Goal: Transaction & Acquisition: Download file/media

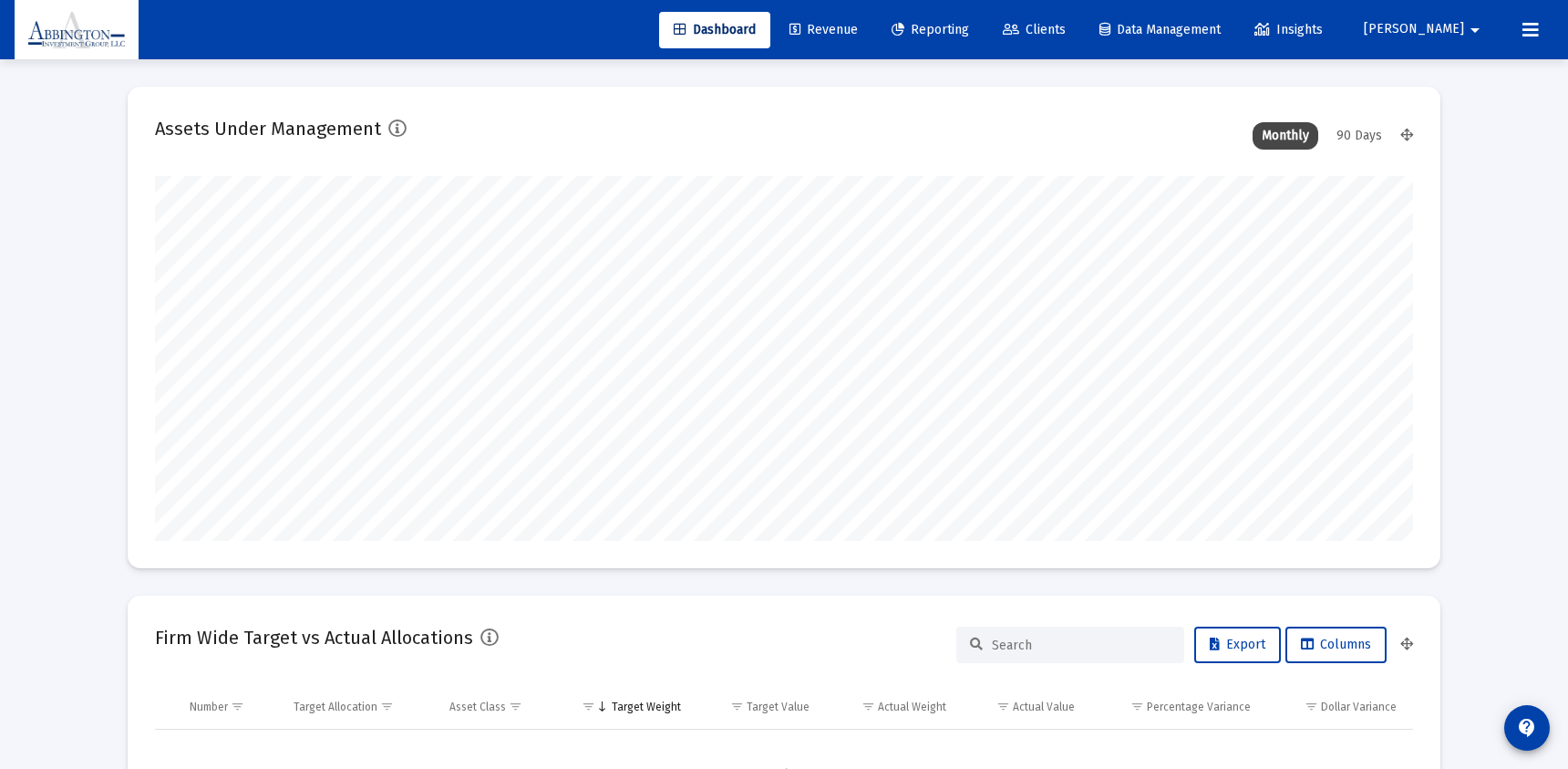
scroll to position [365, 678]
click at [1066, 34] on span "Clients" at bounding box center [1034, 30] width 63 height 16
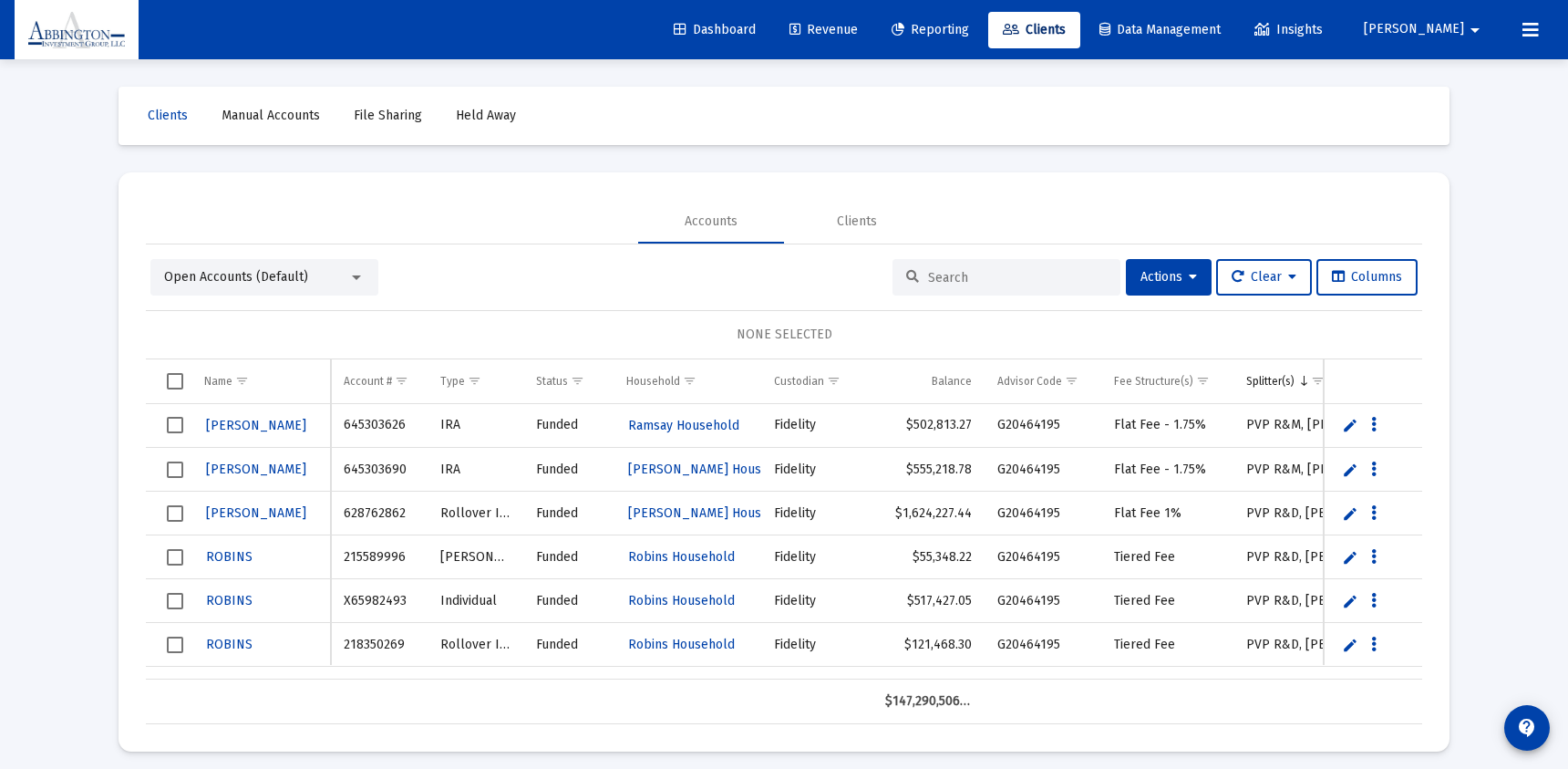
click at [974, 280] on input at bounding box center [1018, 278] width 179 height 16
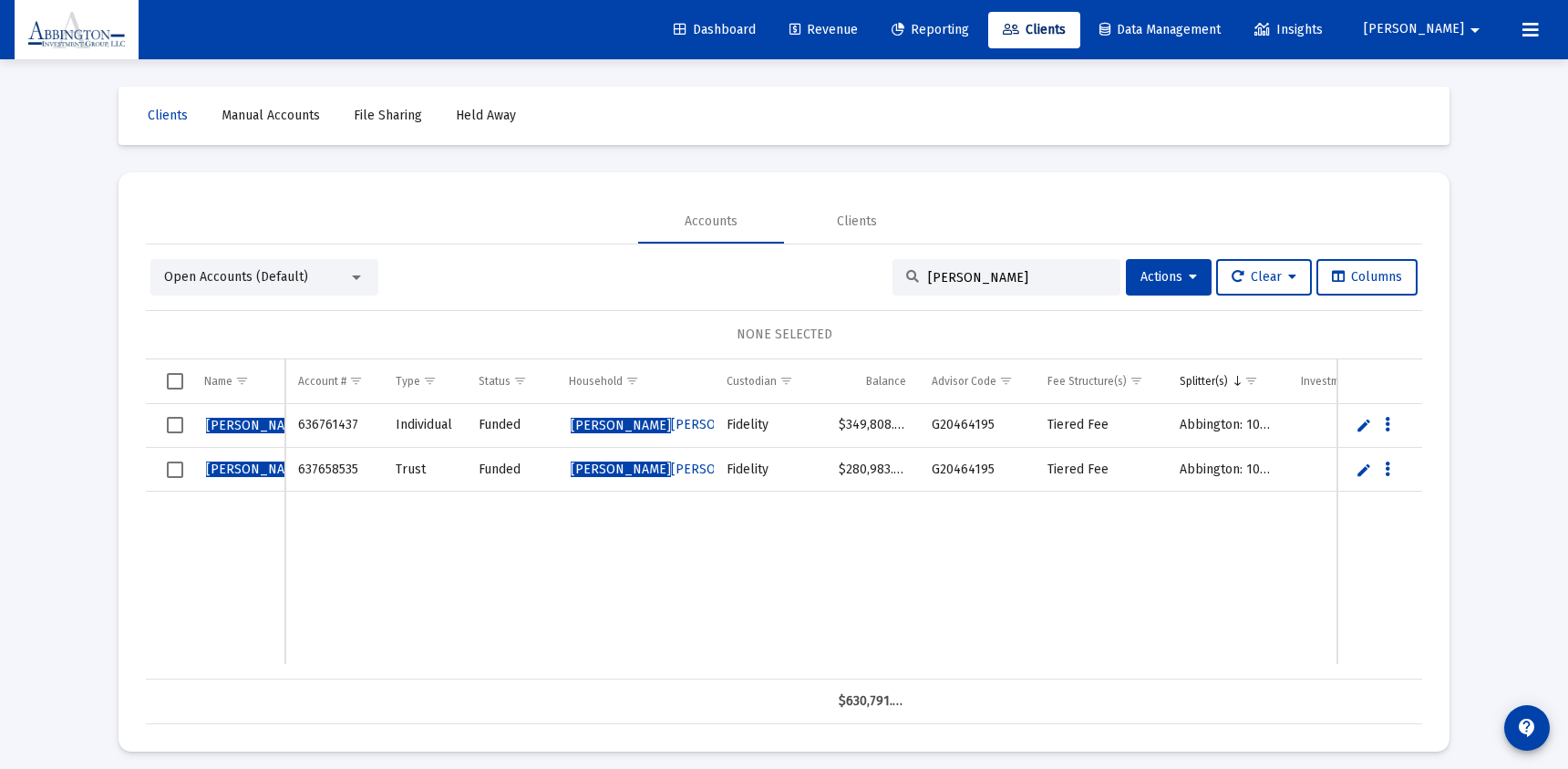
type input "[PERSON_NAME]"
click at [634, 426] on span "[PERSON_NAME] [PERSON_NAME] Household" at bounding box center [704, 424] width 267 height 16
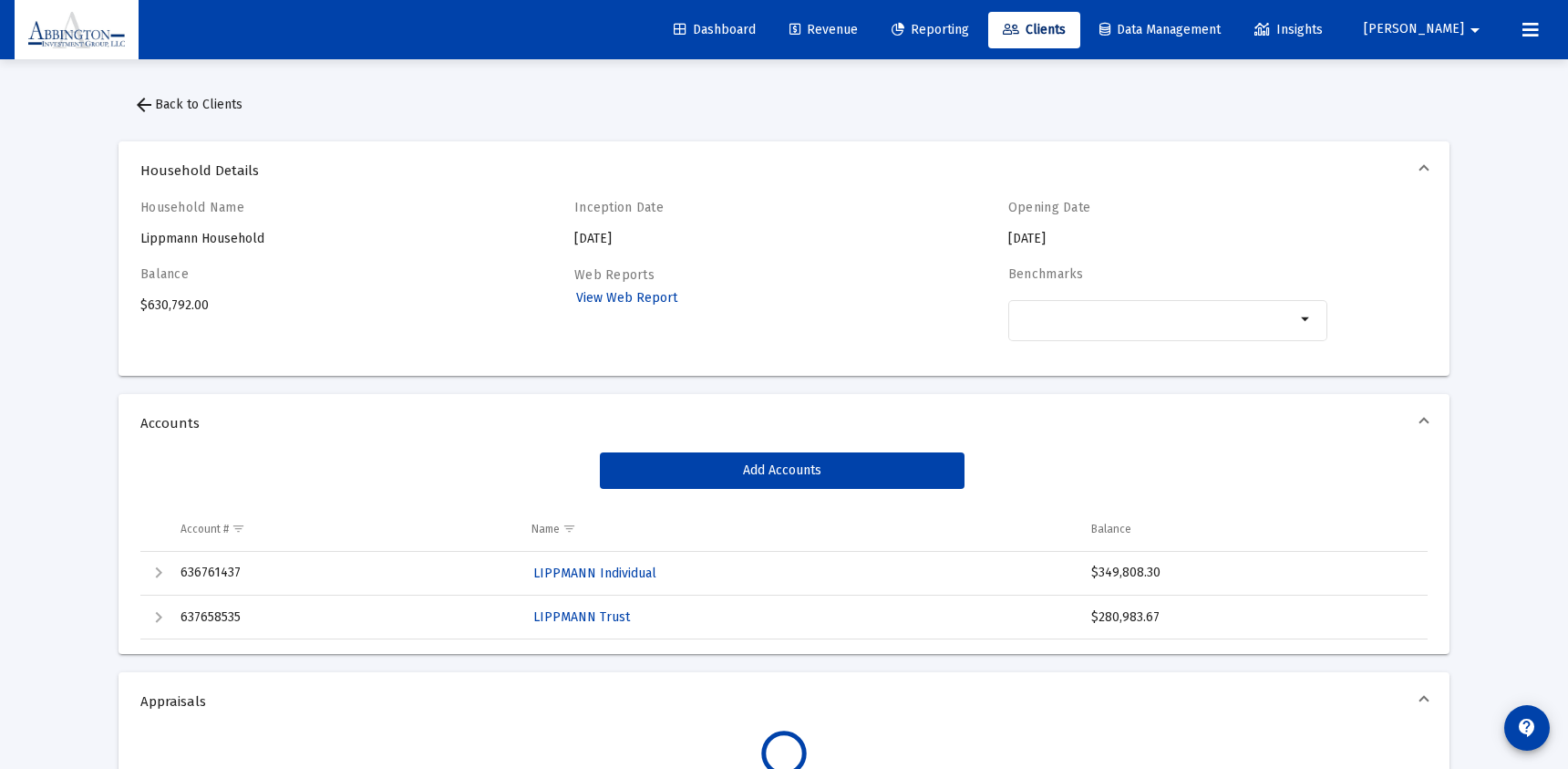
click at [984, 39] on link "Reporting" at bounding box center [930, 30] width 107 height 37
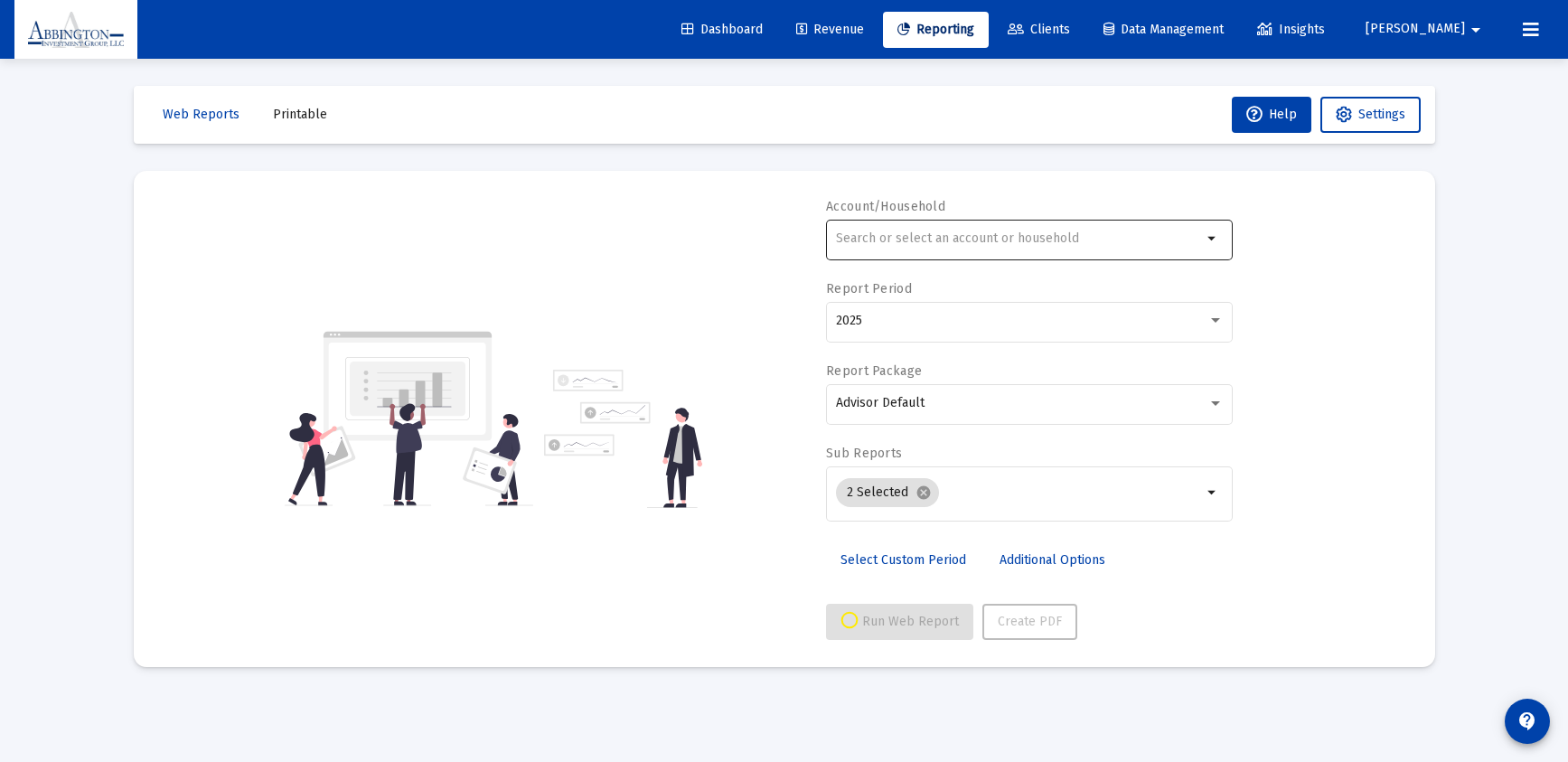
click at [1043, 242] on input "text" at bounding box center [1018, 238] width 366 height 14
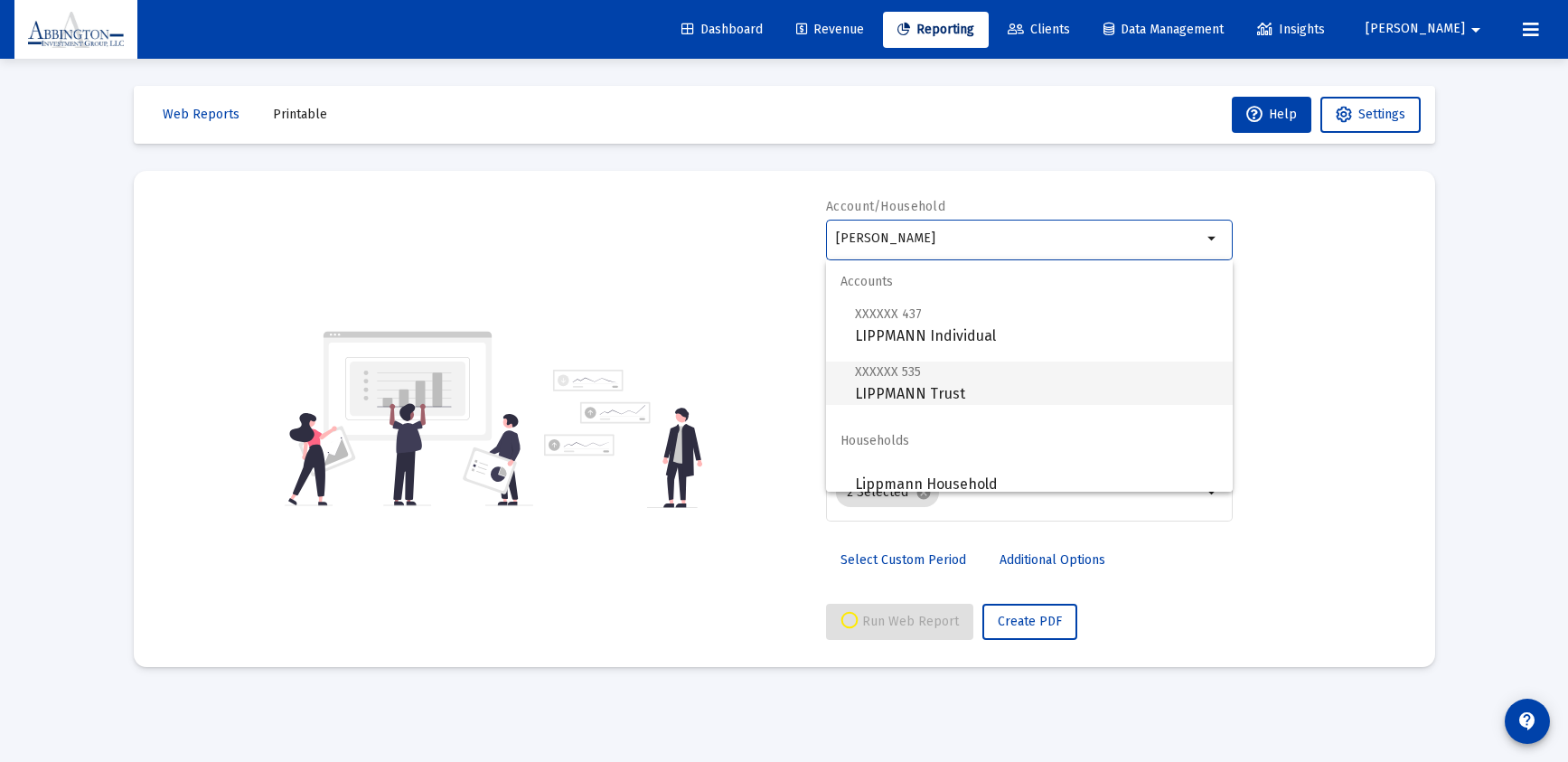
scroll to position [14, 0]
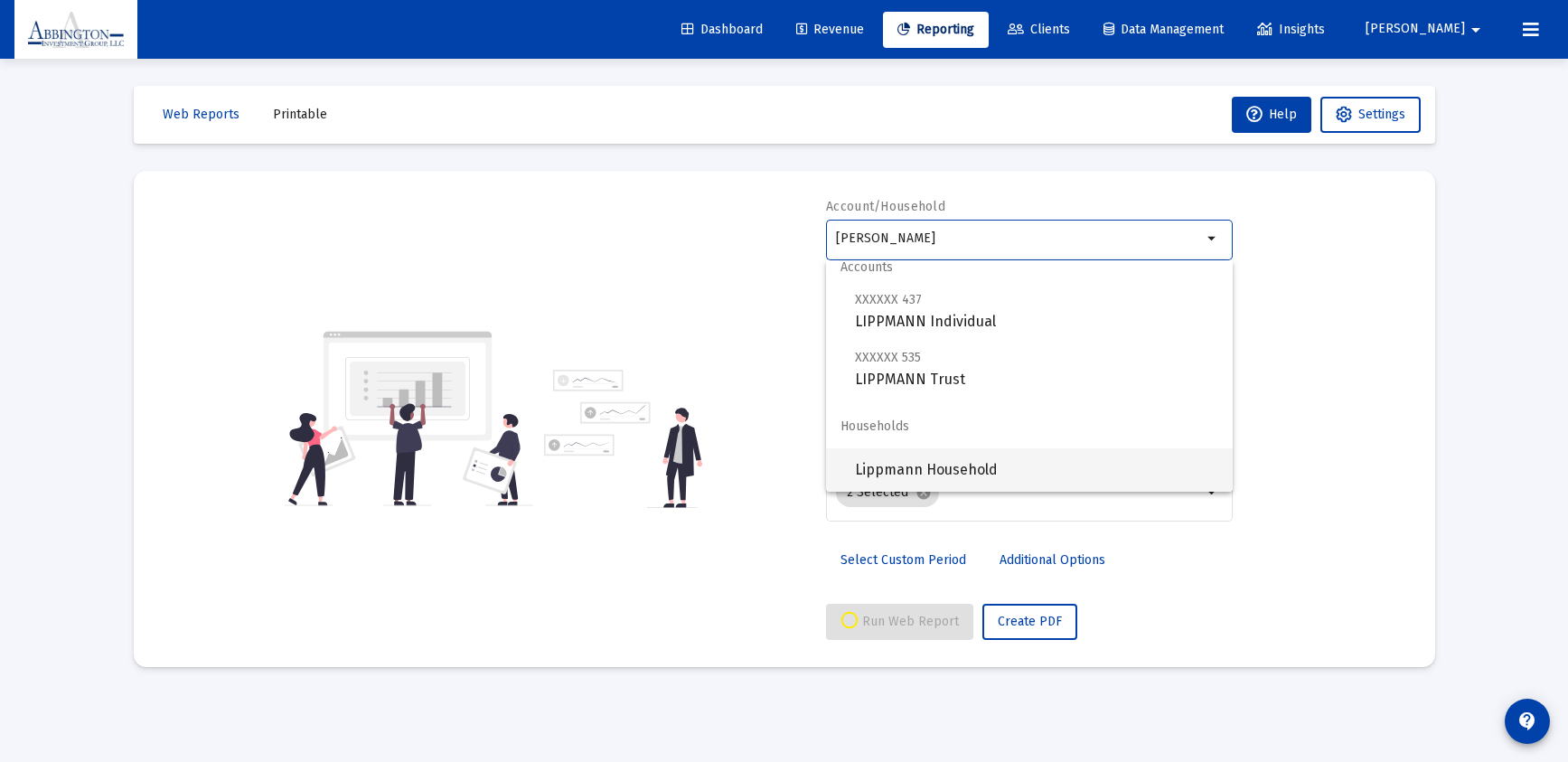
click at [915, 468] on span "Lippmann Household" at bounding box center [1036, 470] width 363 height 43
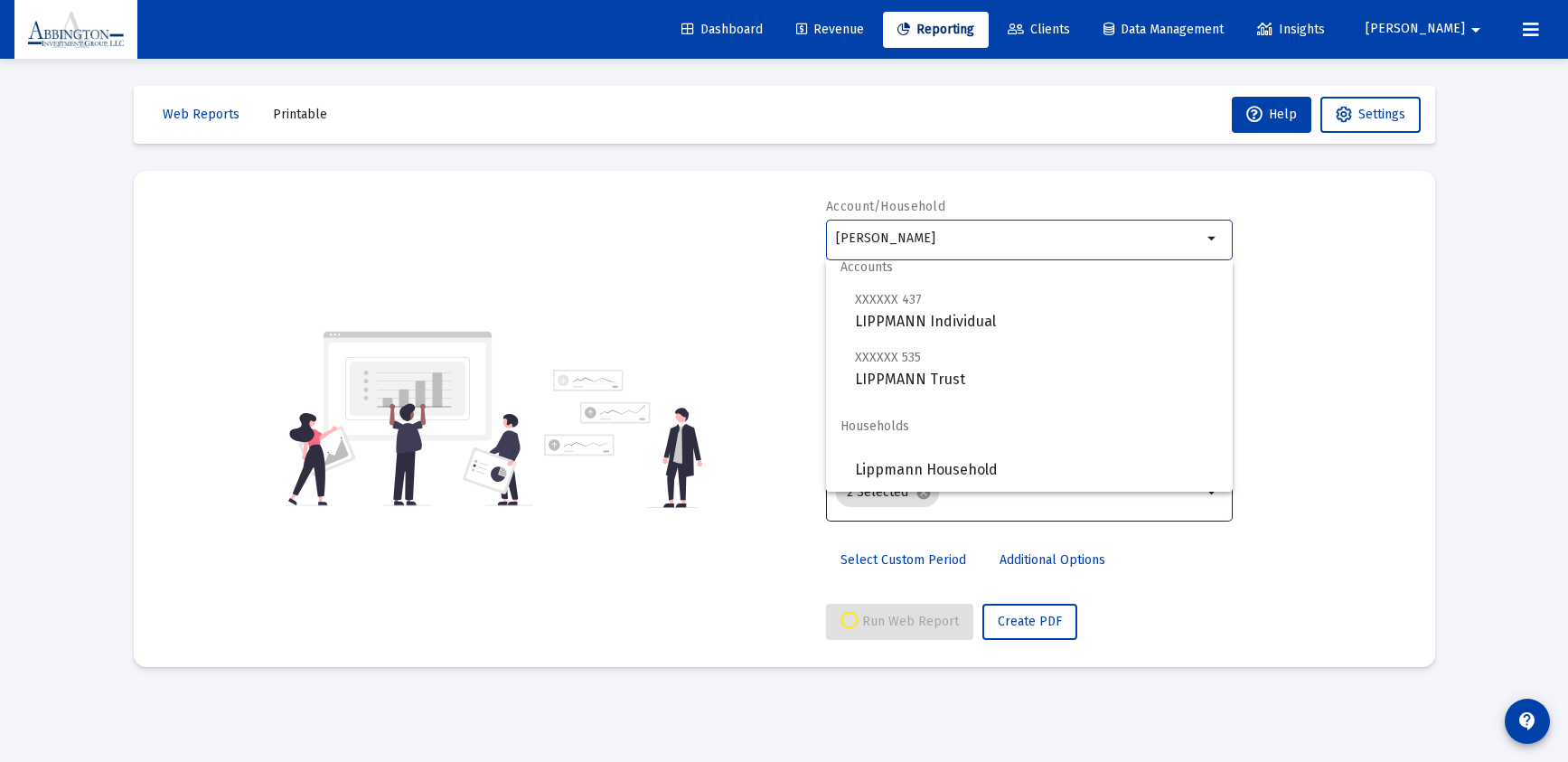
type input "Lippmann Household"
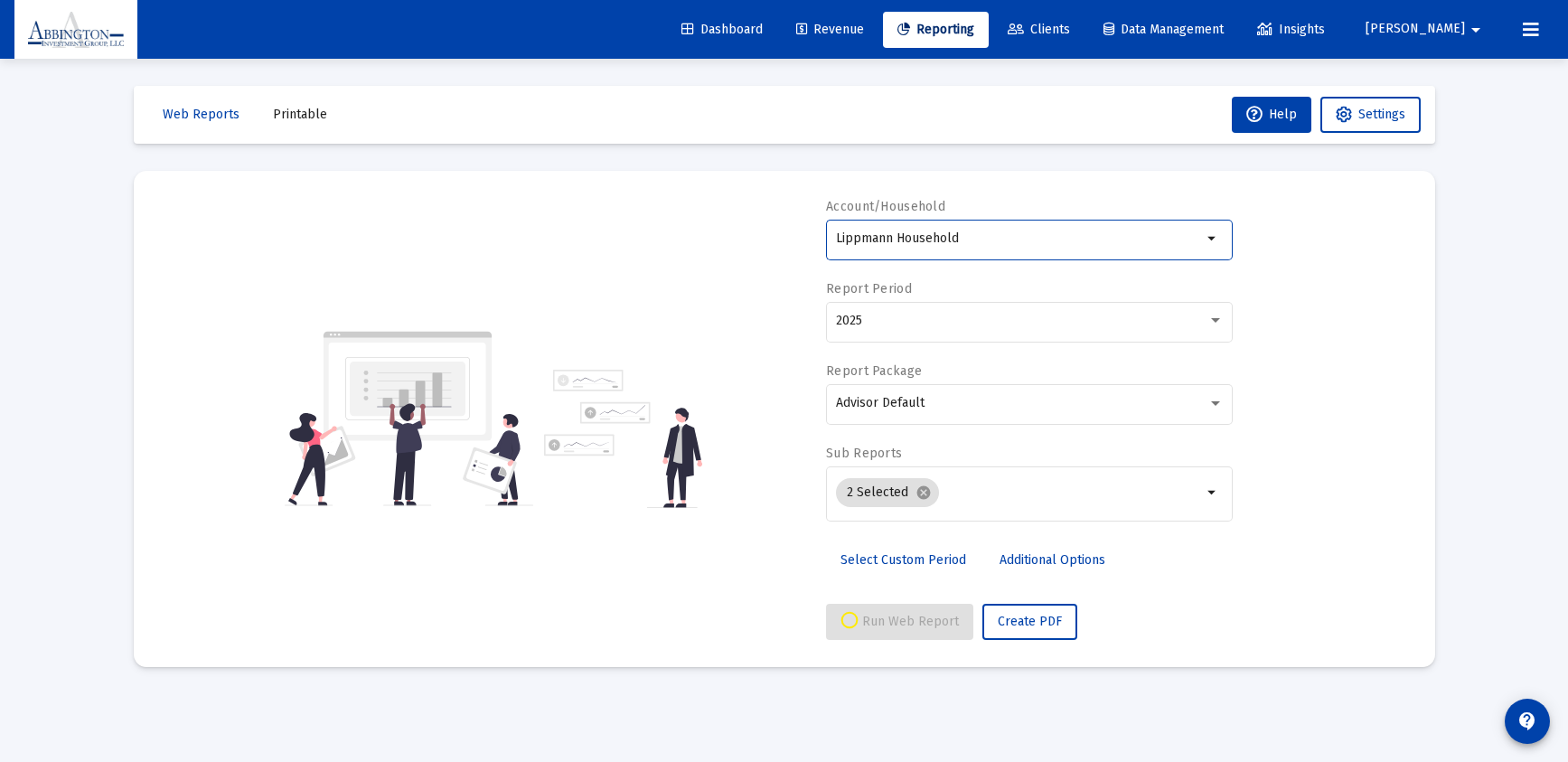
click at [900, 553] on span "Select Custom Period" at bounding box center [903, 560] width 126 height 15
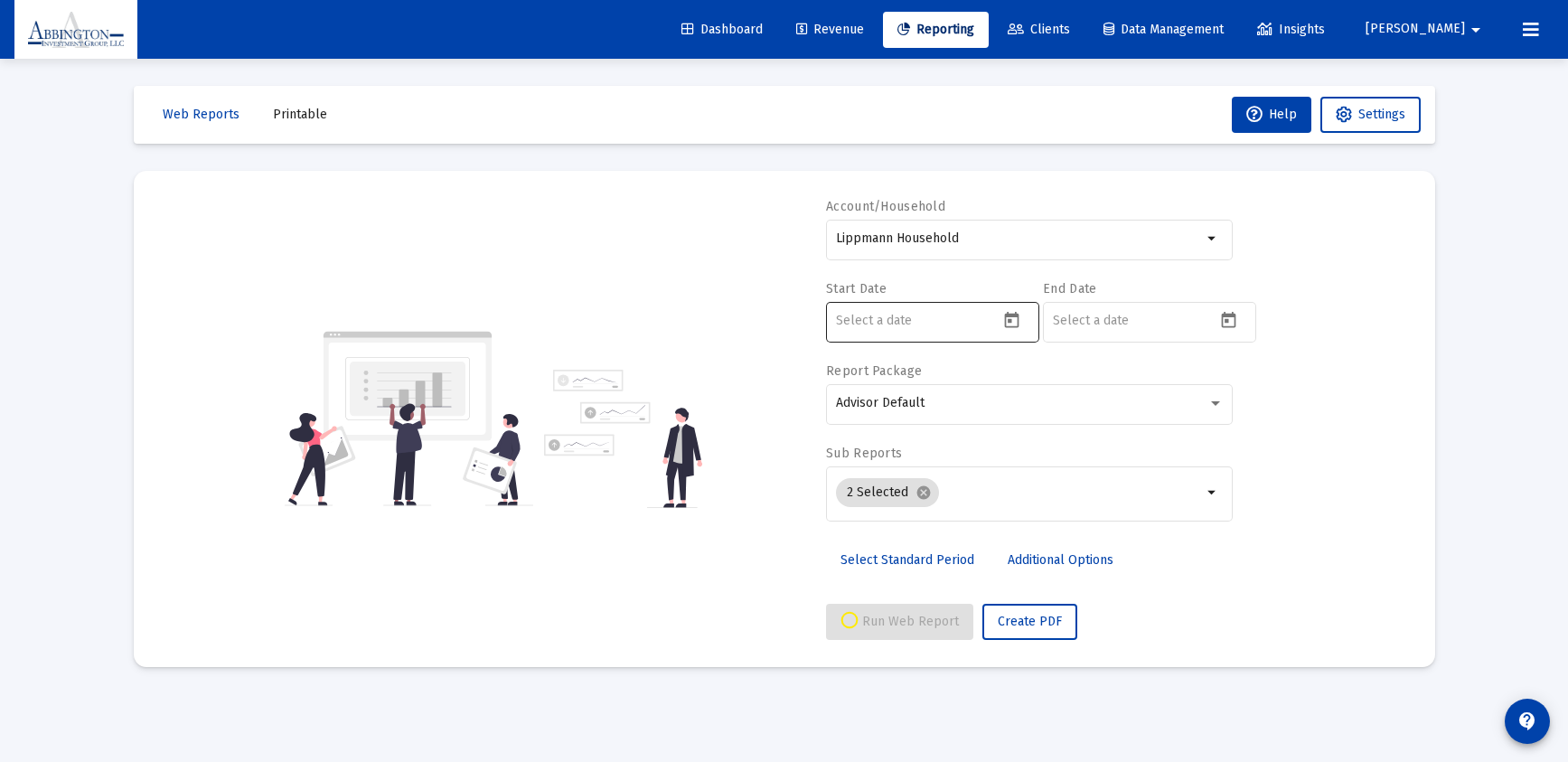
click at [995, 318] on input at bounding box center [916, 320] width 163 height 14
click at [1015, 318] on icon "Open calendar" at bounding box center [1012, 320] width 19 height 19
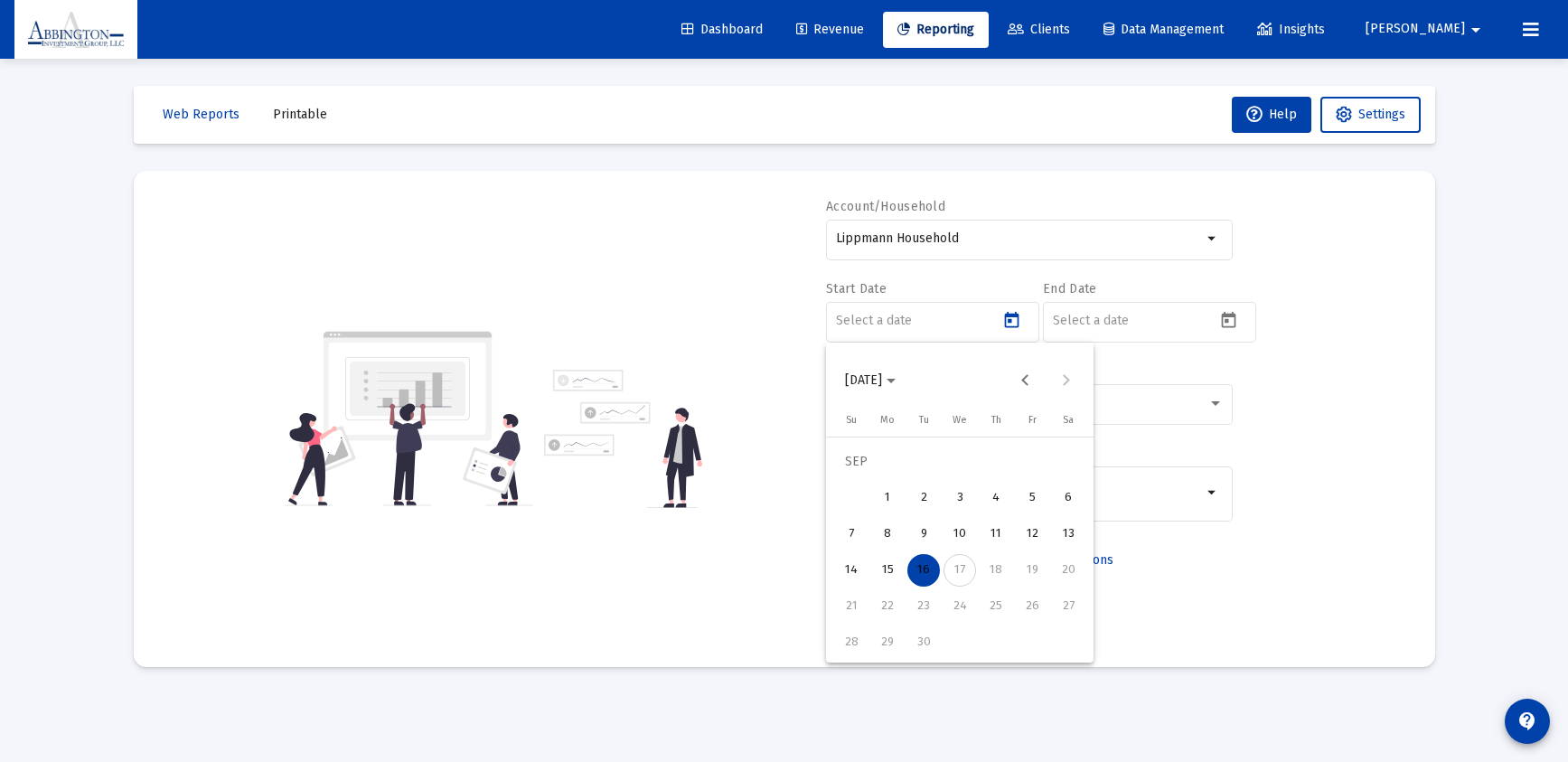
click at [882, 379] on span "[DATE]" at bounding box center [863, 380] width 37 height 15
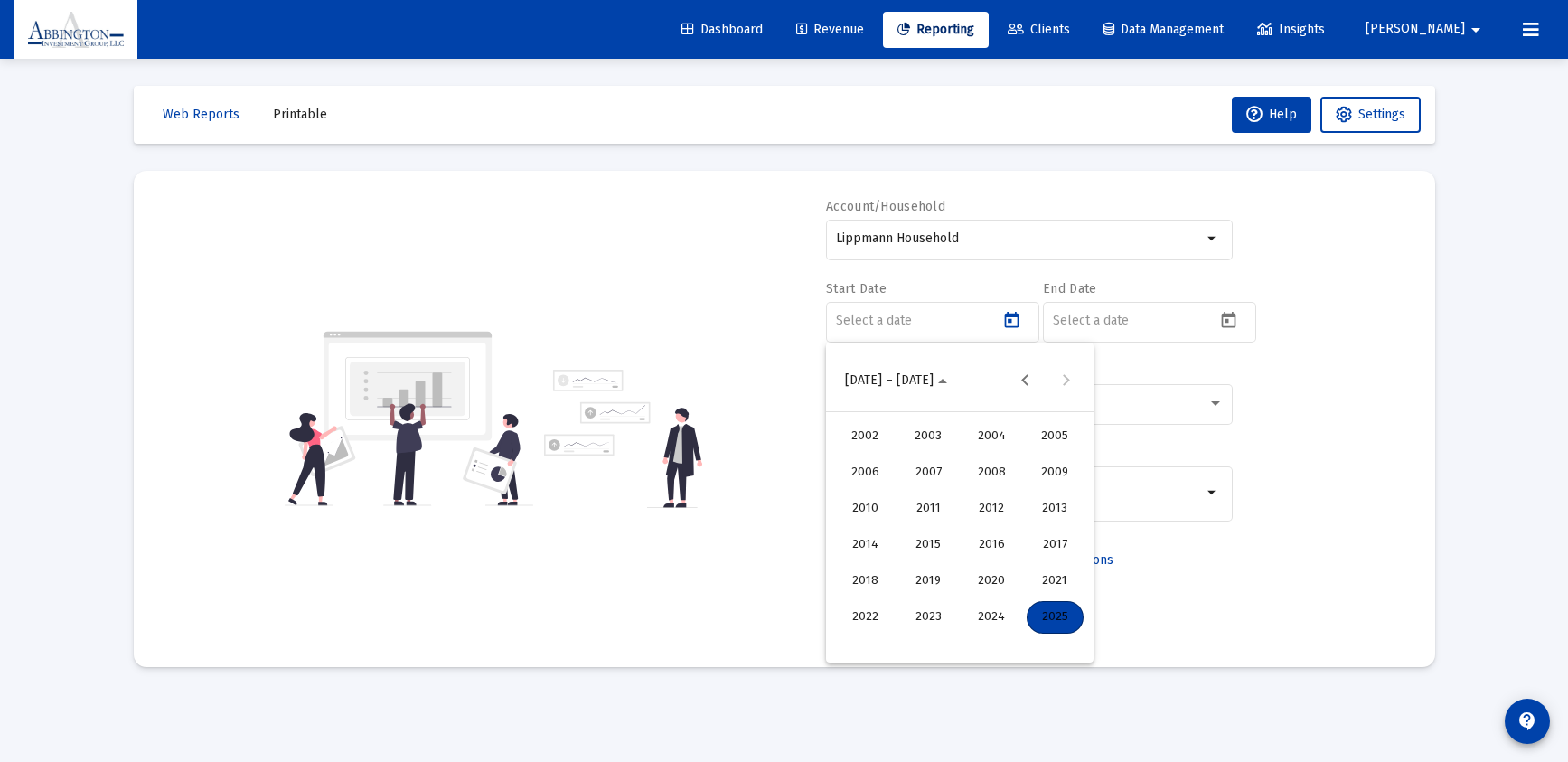
click at [1052, 625] on div "2025" at bounding box center [1055, 617] width 57 height 33
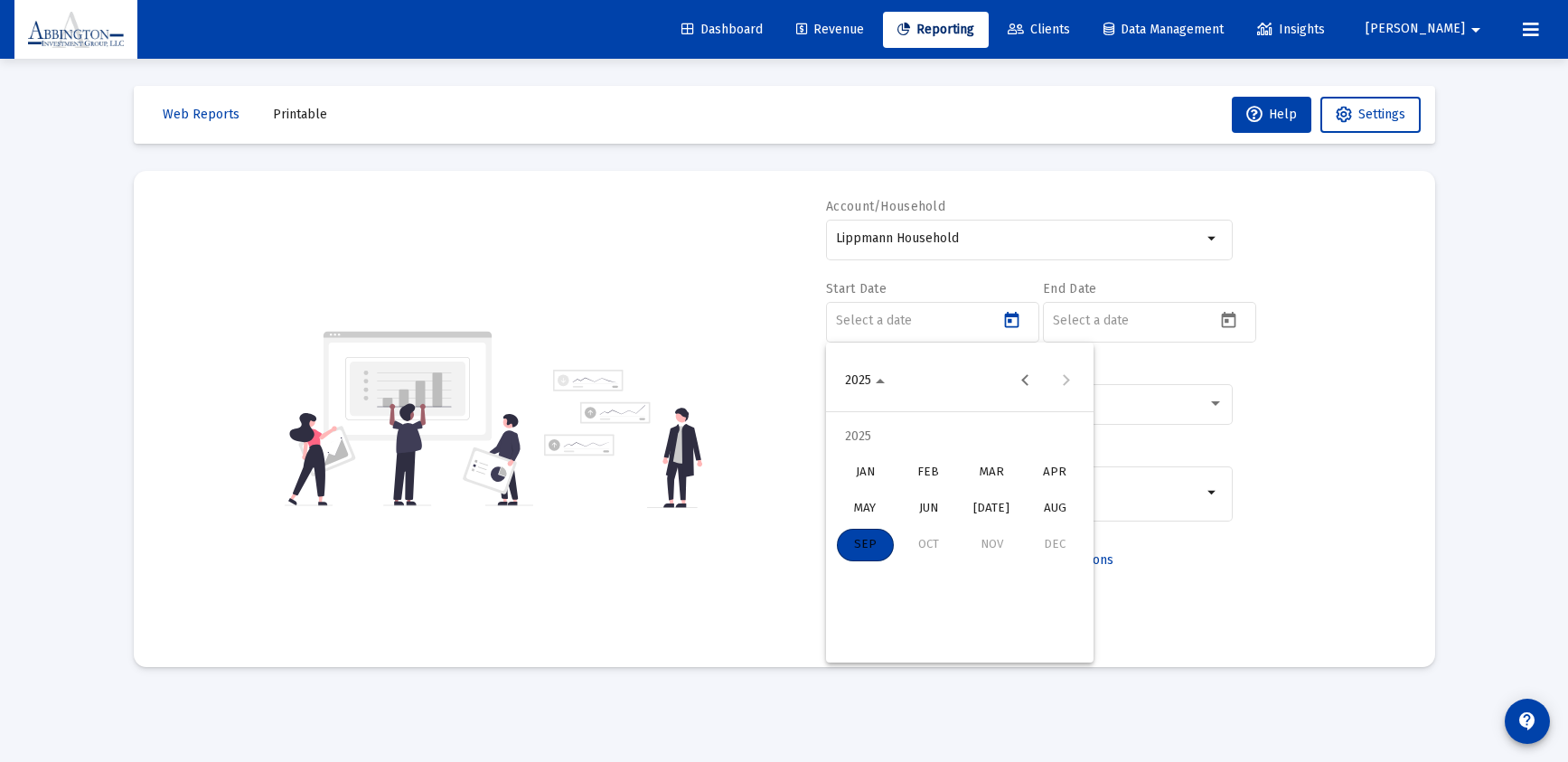
click at [865, 469] on div "JAN" at bounding box center [864, 472] width 57 height 33
click at [967, 470] on div "1" at bounding box center [960, 462] width 33 height 33
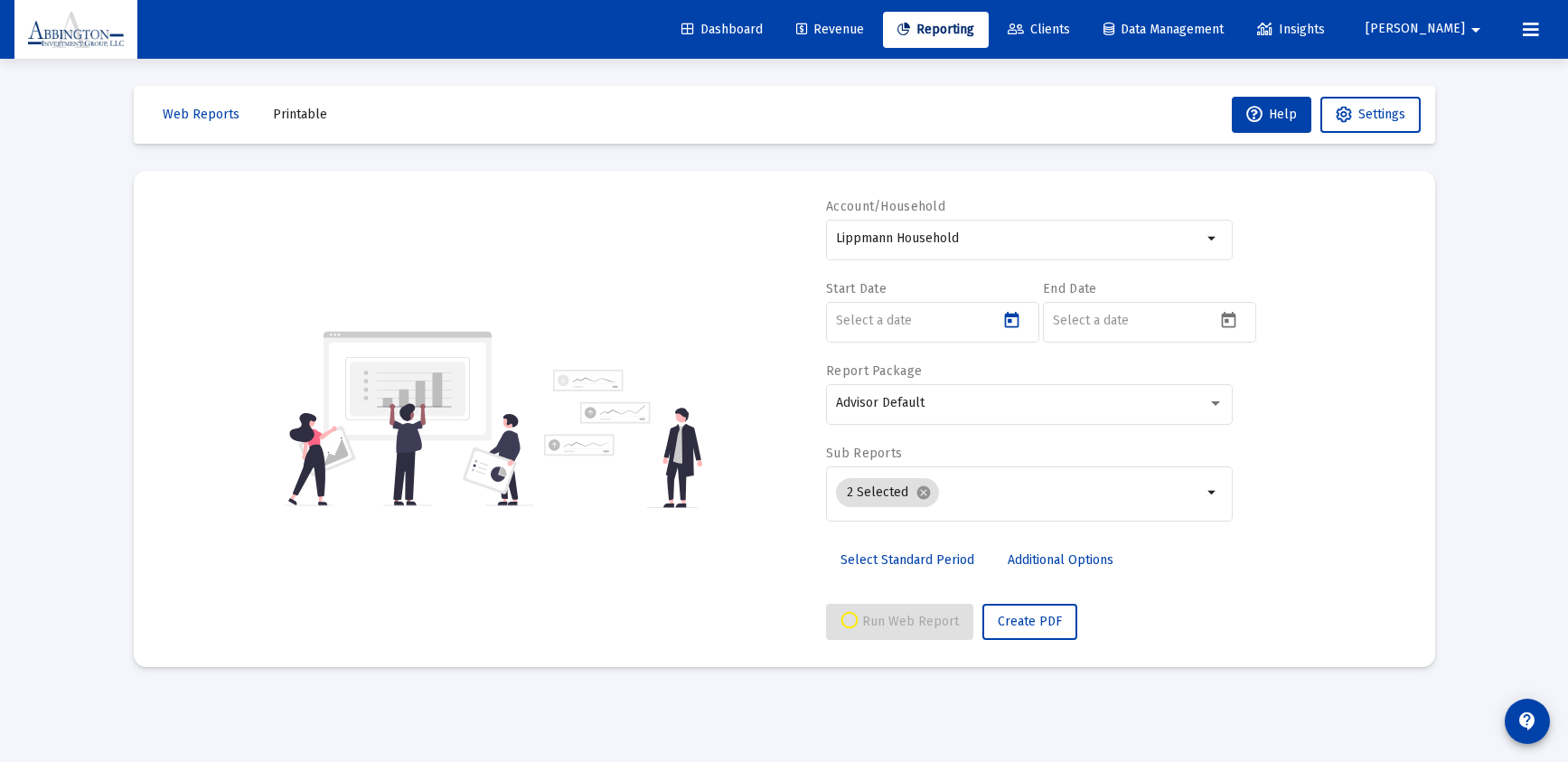
type input "[DATE]"
click at [1206, 319] on input at bounding box center [1134, 320] width 163 height 14
click at [1220, 318] on icon "Open calendar" at bounding box center [1229, 320] width 19 height 19
click at [1238, 378] on button "Previous month" at bounding box center [1243, 381] width 37 height 37
click at [1264, 598] on button "29" at bounding box center [1249, 606] width 37 height 37
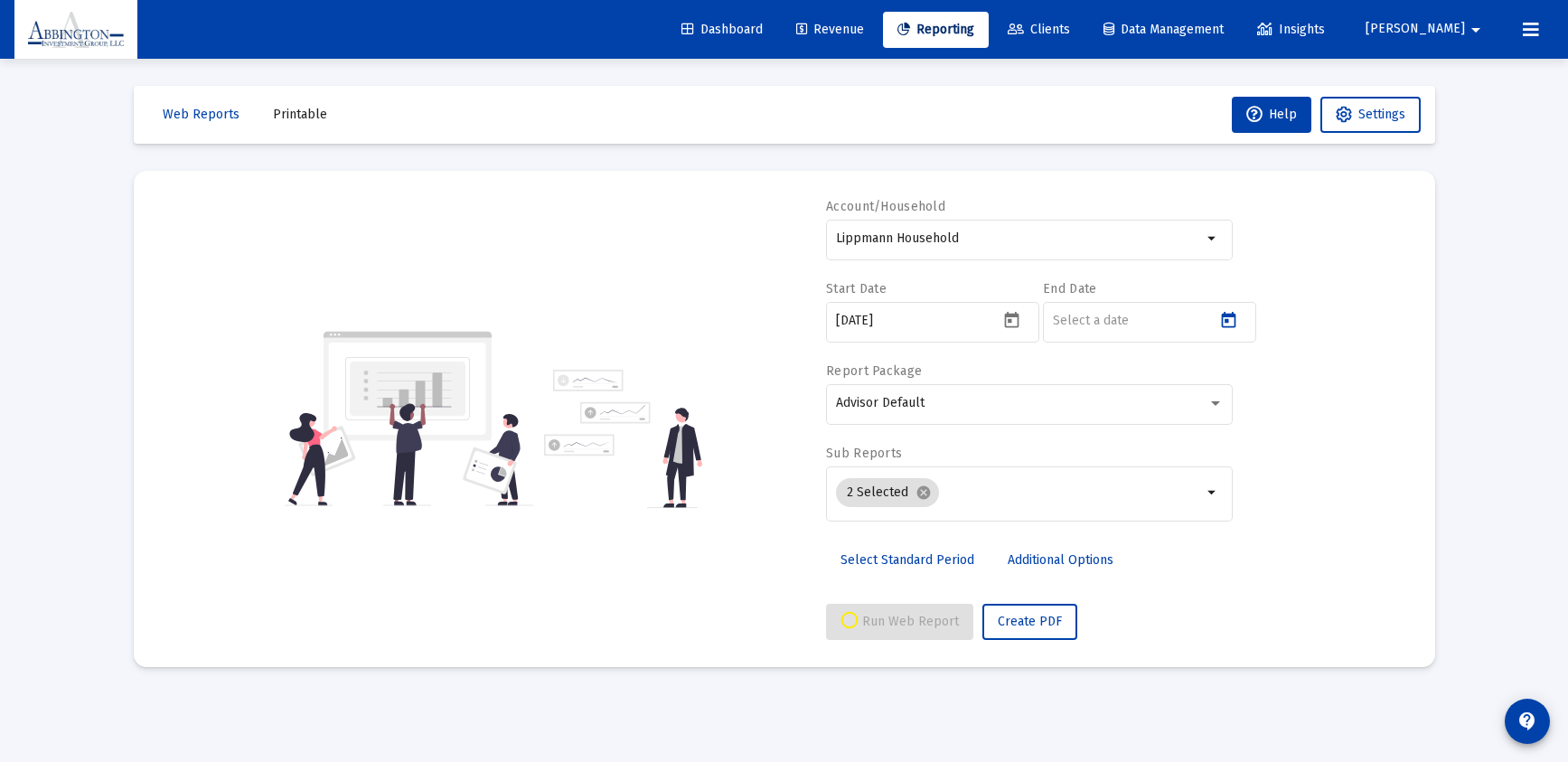
type input "[DATE]"
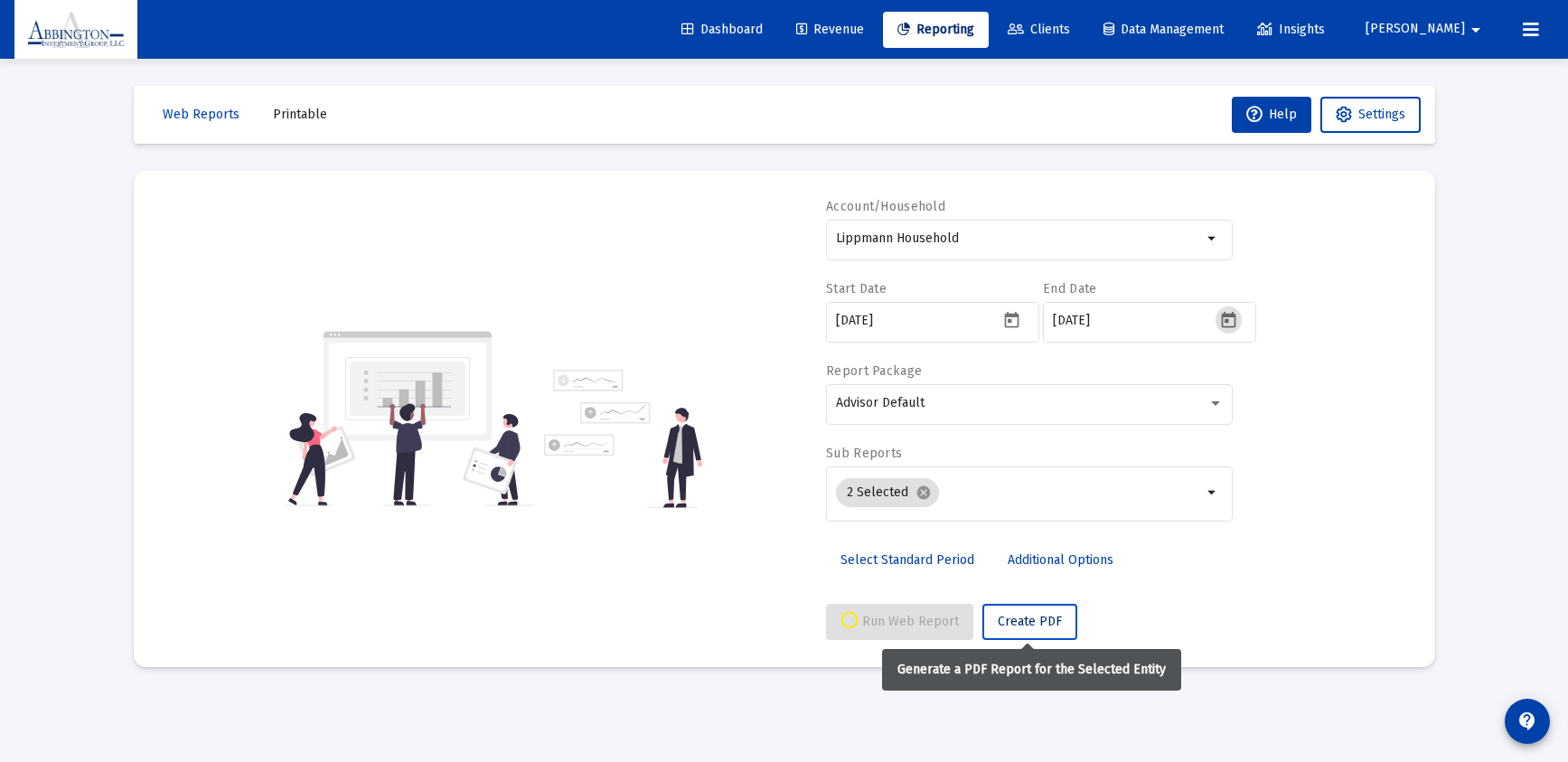
click at [1038, 628] on span "Create PDF" at bounding box center [1030, 622] width 64 height 15
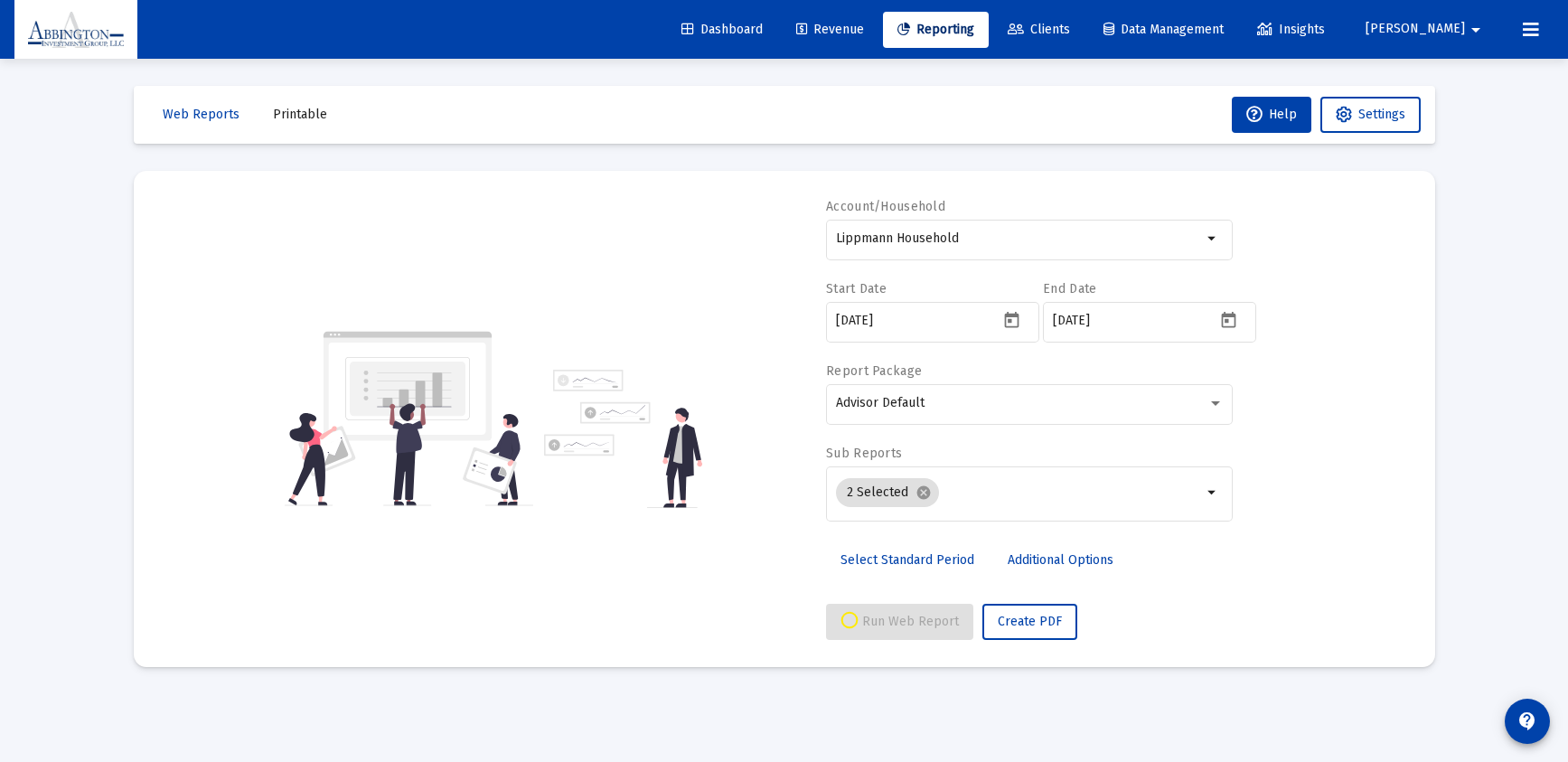
drag, startPoint x: 279, startPoint y: 117, endPoint x: 269, endPoint y: 141, distance: 26.0
click at [279, 117] on span "Printable" at bounding box center [300, 114] width 54 height 15
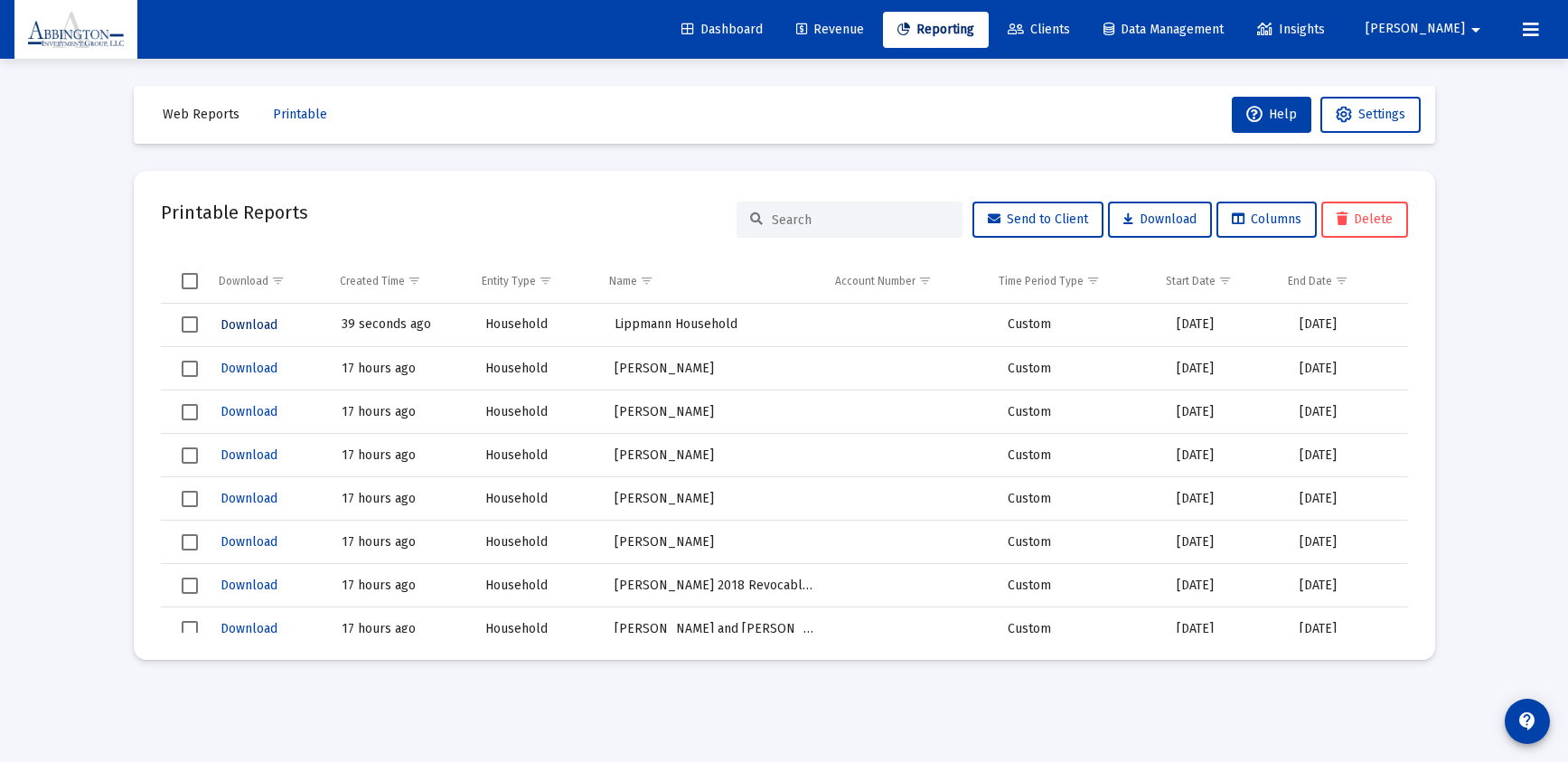
click at [252, 322] on span "Download" at bounding box center [248, 325] width 57 height 15
click at [251, 328] on span "Download" at bounding box center [248, 325] width 57 height 15
click at [1526, 711] on mat-icon "contact_support" at bounding box center [1528, 721] width 22 height 22
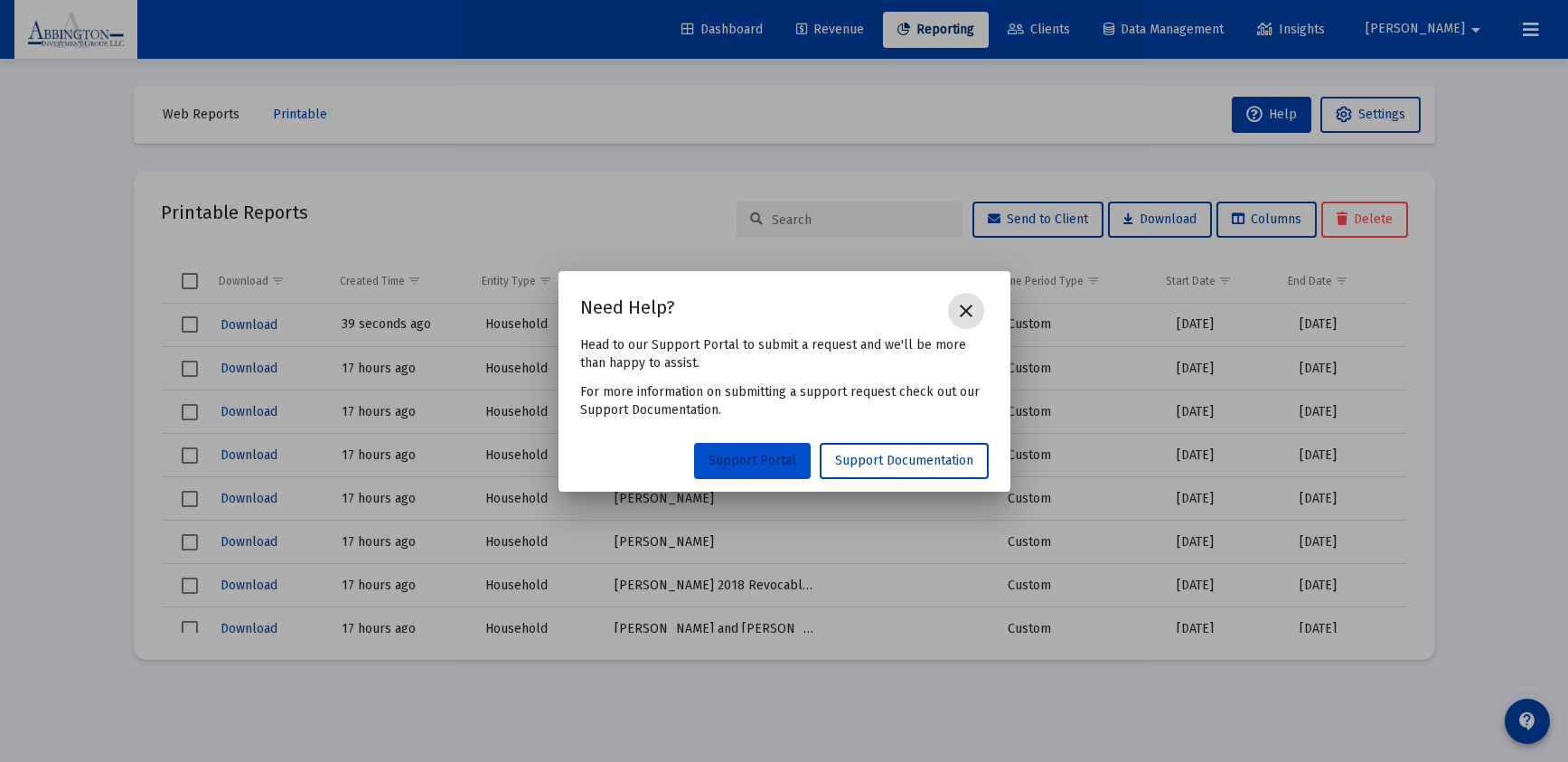
click at [722, 459] on span "Support Portal" at bounding box center [752, 460] width 88 height 15
